Goal: Task Accomplishment & Management: Manage account settings

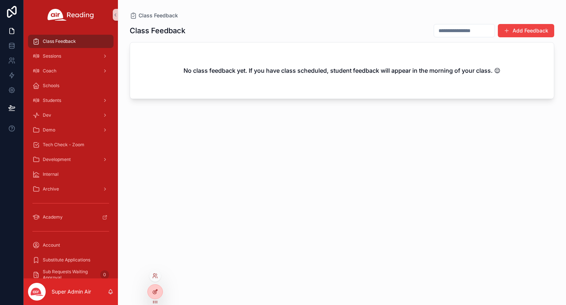
click at [150, 292] on div at bounding box center [155, 291] width 15 height 14
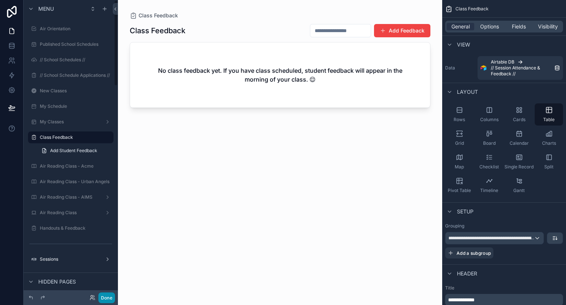
click at [111, 298] on button "Done" at bounding box center [106, 297] width 17 height 11
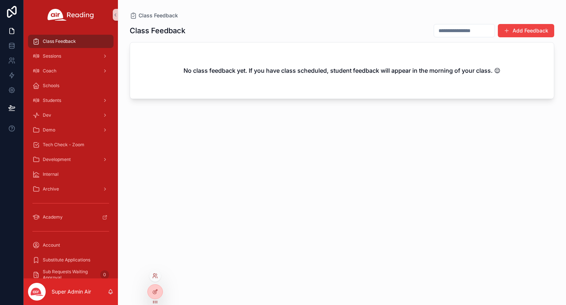
click at [156, 281] on div at bounding box center [155, 276] width 12 height 12
click at [156, 276] on icon at bounding box center [155, 275] width 6 height 6
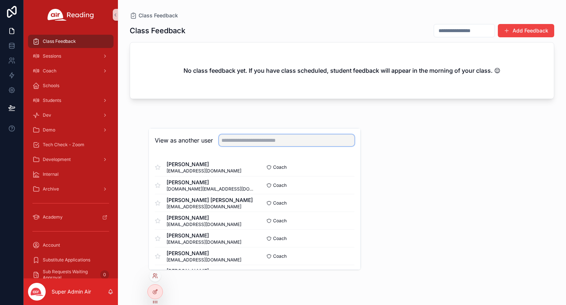
click at [233, 143] on input "text" at bounding box center [287, 140] width 136 height 12
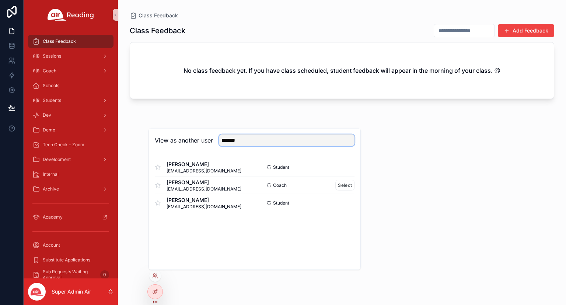
type input "*******"
click at [248, 190] on div "Raphael Marinho raphael.ferraz7@gmail.com" at bounding box center [205, 184] width 100 height 13
click at [342, 185] on button "Select" at bounding box center [345, 185] width 19 height 11
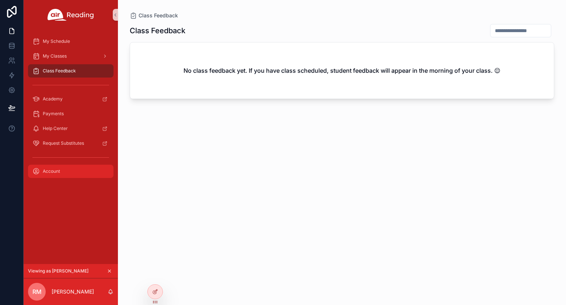
click at [71, 177] on link "Account" at bounding box center [71, 170] width 86 height 13
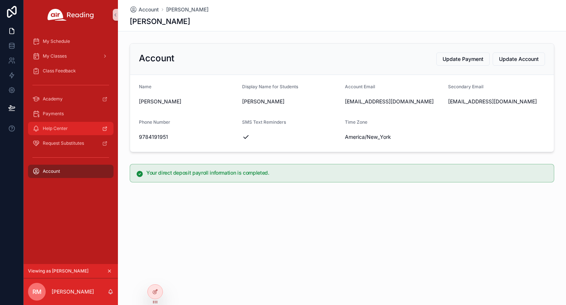
click at [72, 125] on div "Help Center" at bounding box center [70, 128] width 77 height 12
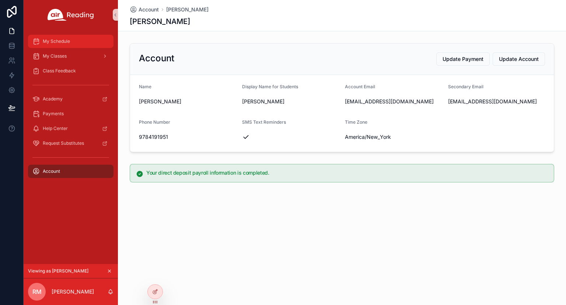
click at [79, 46] on div "My Schedule" at bounding box center [70, 41] width 77 height 12
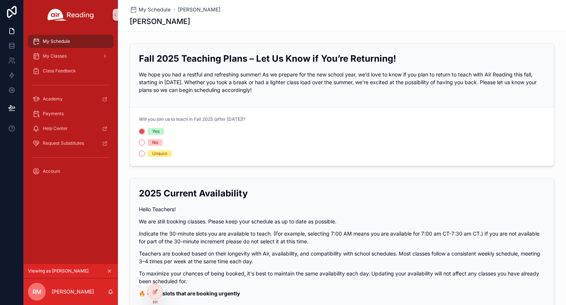
click at [284, 95] on div "Fall 2025 Teaching Plans – Let Us Know if You’re Returning! We hope you had a r…" at bounding box center [342, 75] width 406 height 46
click at [342, 242] on p "Indicate the 30-minute slots you are available to teach. (For example, selectin…" at bounding box center [342, 236] width 406 height 15
